Goal: Transaction & Acquisition: Purchase product/service

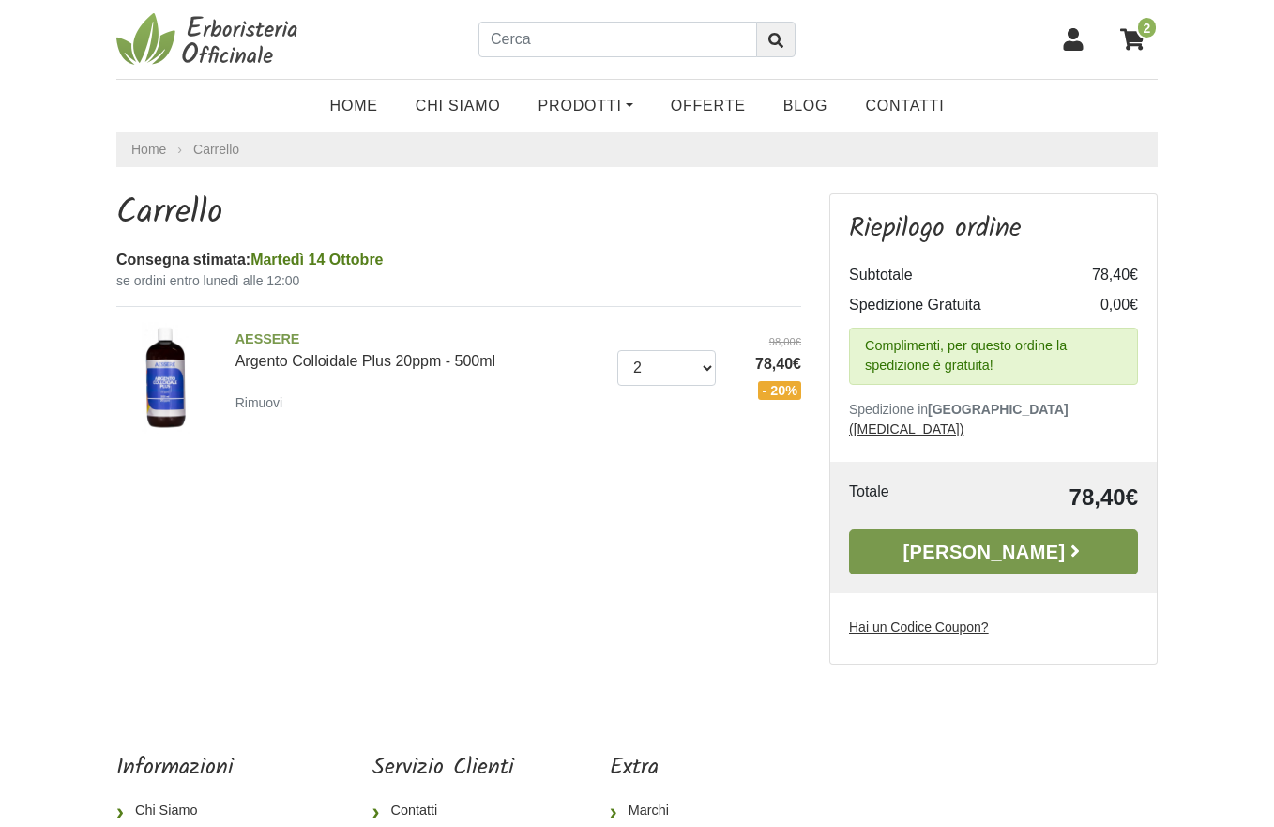
click at [907, 540] on link "[PERSON_NAME]" at bounding box center [993, 551] width 289 height 45
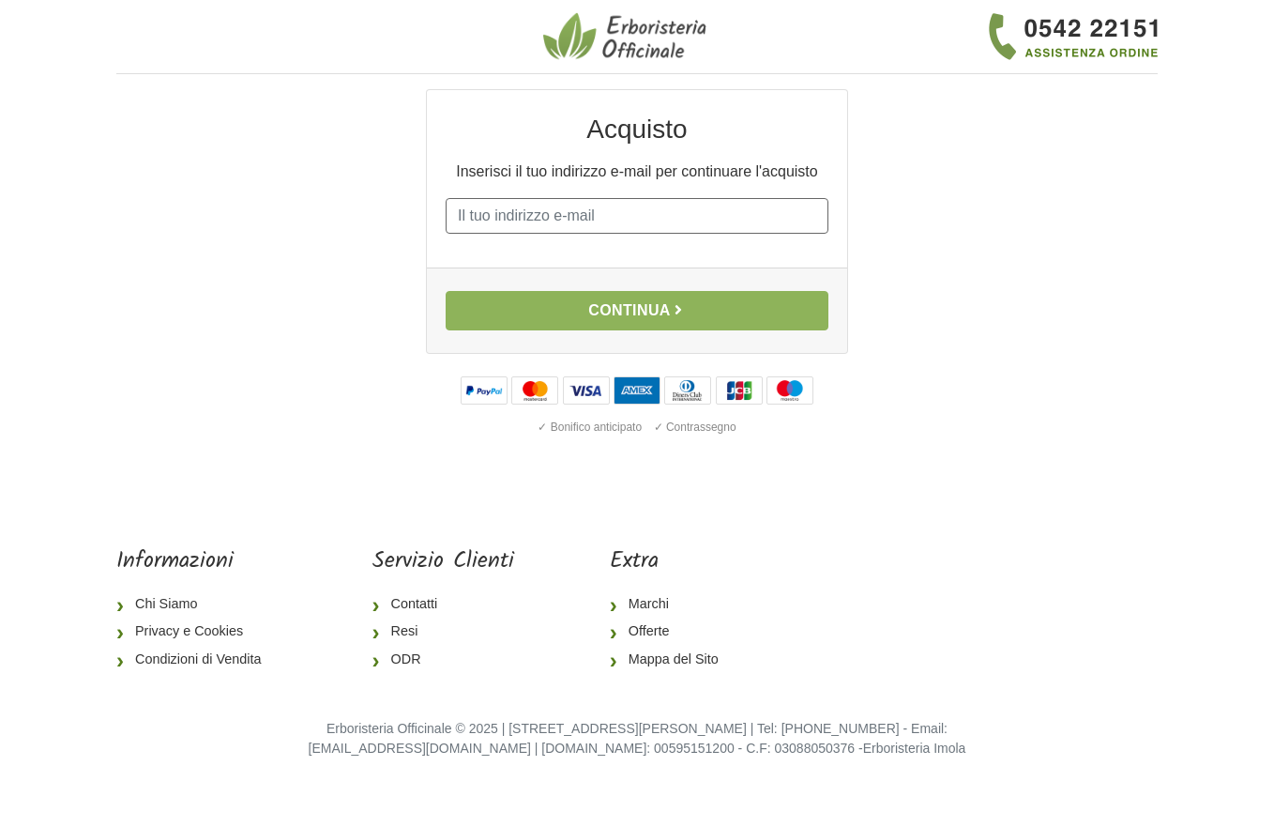
click at [516, 217] on input "E-mail" at bounding box center [637, 216] width 383 height 36
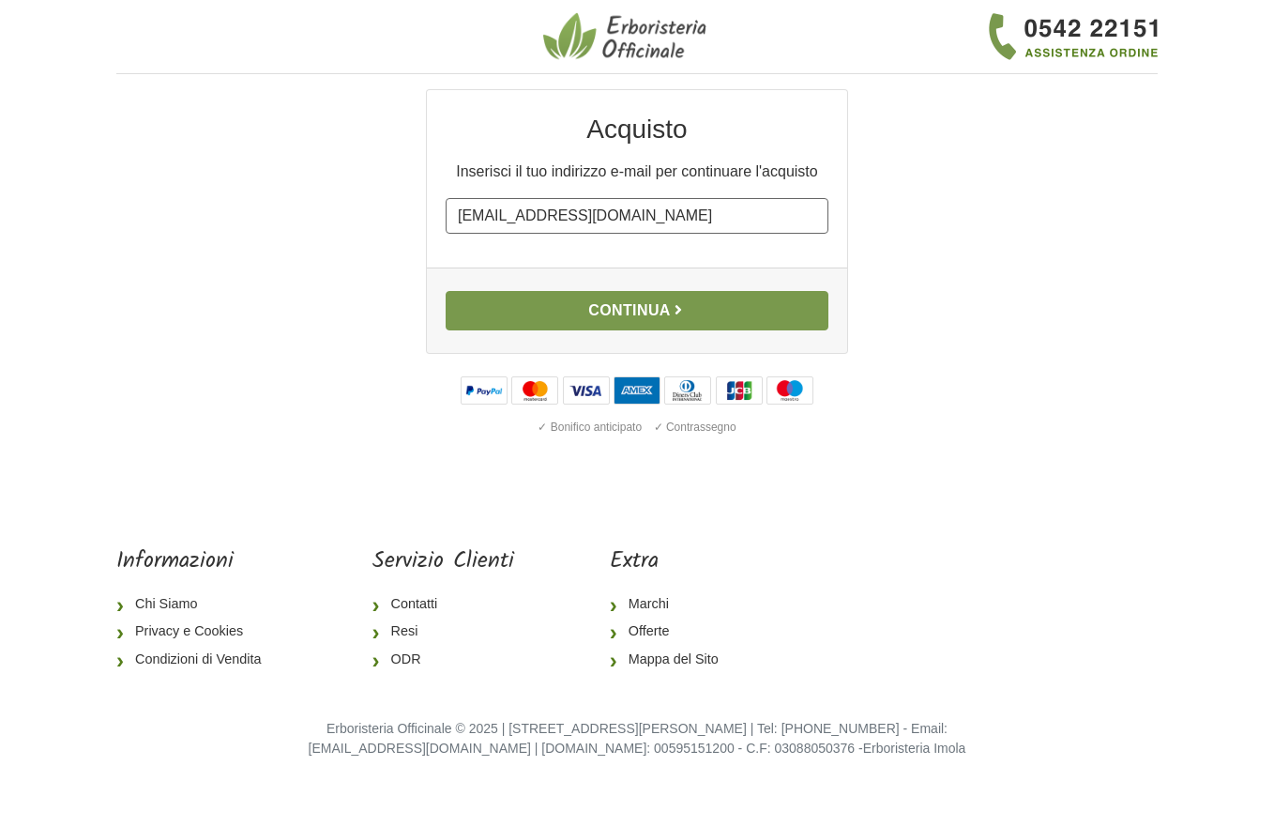
type input "gioliz@hotmail.it"
click at [554, 312] on button "Continua" at bounding box center [637, 310] width 383 height 39
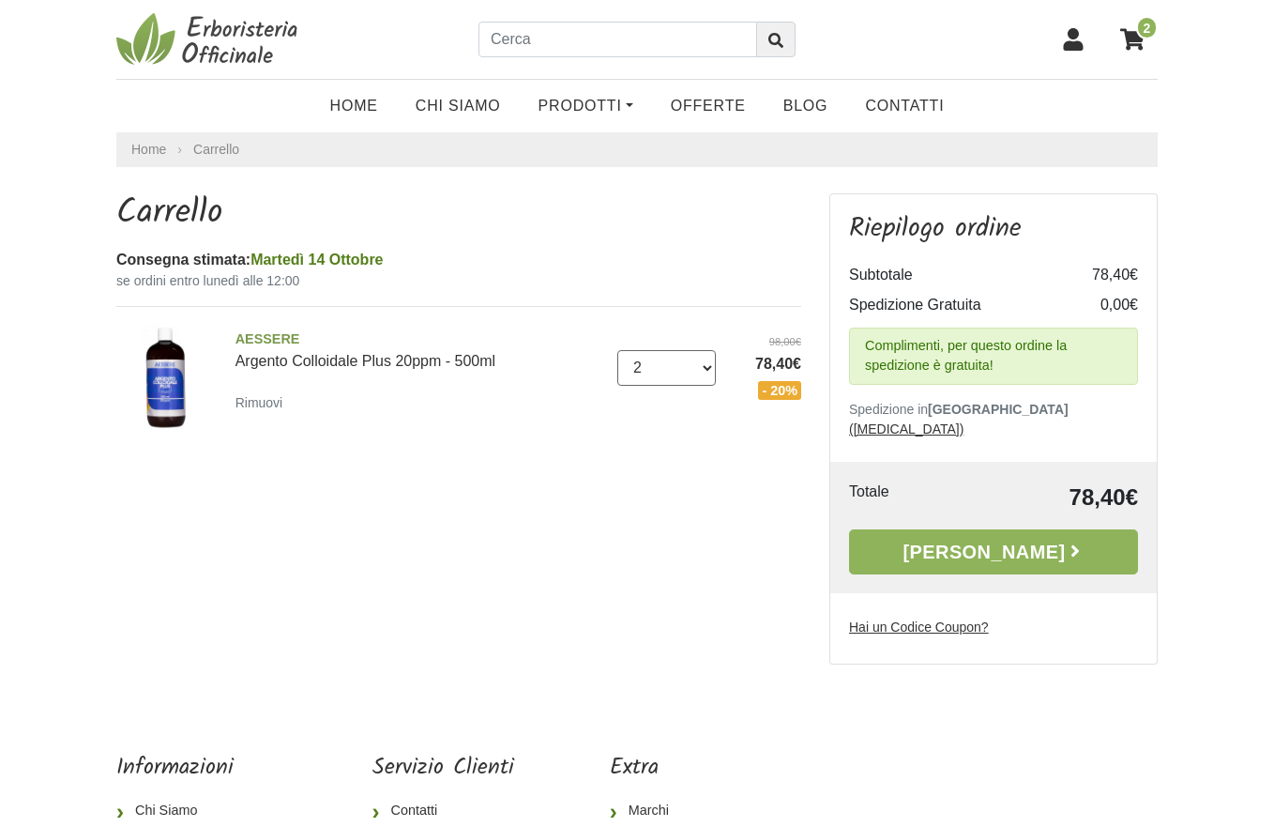
click at [617, 350] on select "0 (Rimuovi) 1 2 3 4 5 6 7 8 9" at bounding box center [666, 368] width 99 height 36
select select "0"
click option "0 (Rimuovi)" at bounding box center [0, 0] width 0 height 0
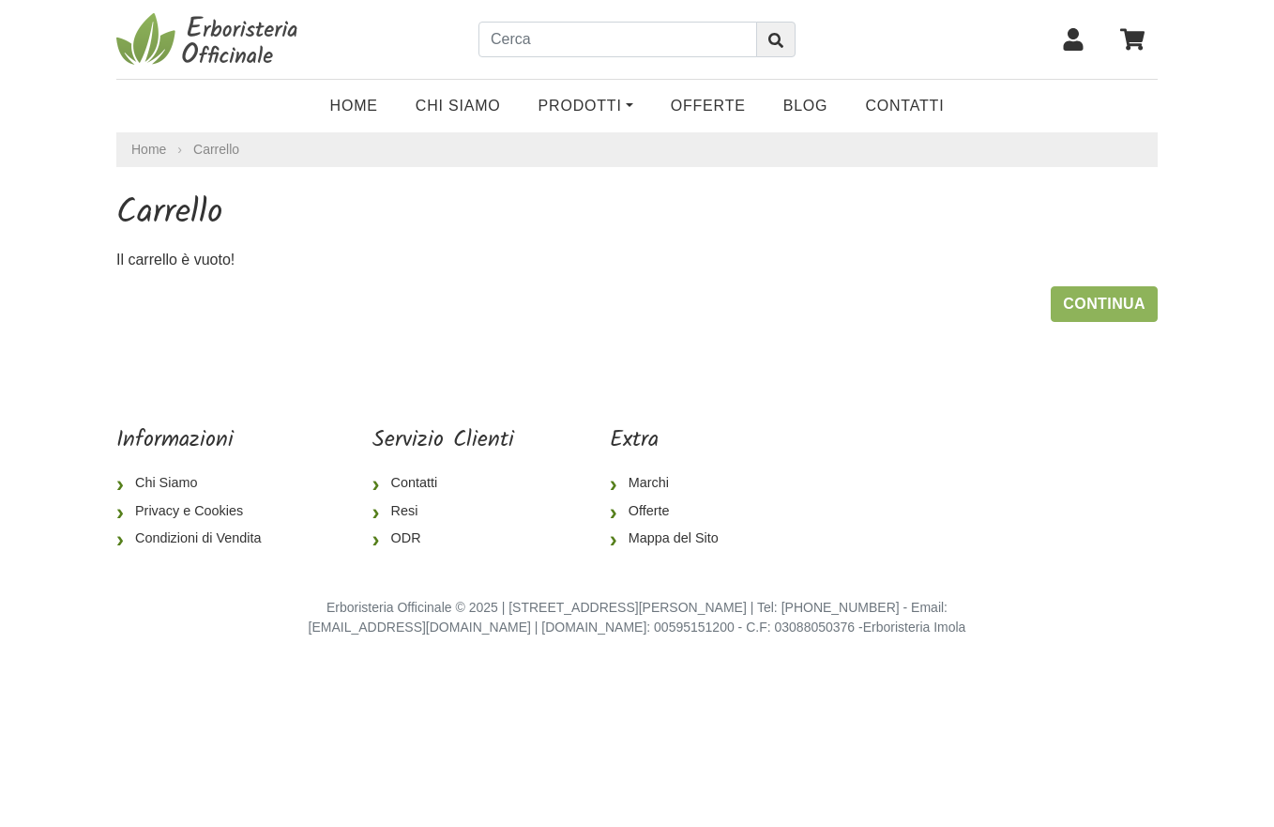
click at [256, 44] on img at bounding box center [210, 39] width 188 height 56
